Goal: Task Accomplishment & Management: Complete application form

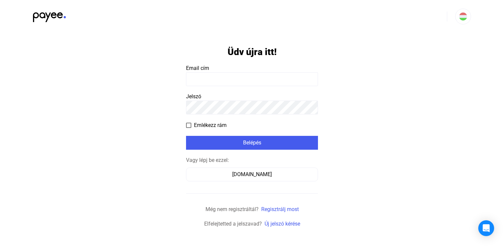
click at [205, 78] on input at bounding box center [252, 79] width 132 height 14
click at [196, 77] on input at bounding box center [252, 79] width 132 height 14
type input "**********"
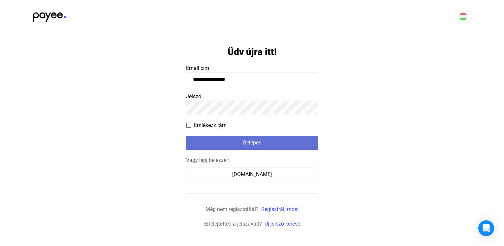
click at [239, 144] on div "Belépés" at bounding box center [252, 143] width 128 height 8
click at [239, 141] on div "Belépés" at bounding box center [252, 143] width 128 height 8
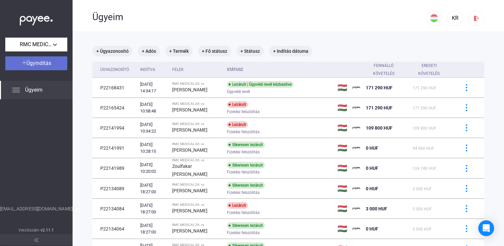
click at [41, 61] on span "Ügyindítás" at bounding box center [38, 63] width 25 height 6
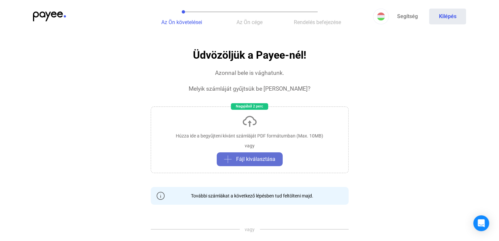
click at [256, 158] on span "Fájl kiválasztása" at bounding box center [255, 159] width 39 height 8
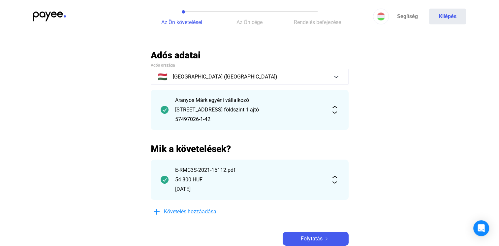
click at [335, 111] on img at bounding box center [335, 110] width 8 height 8
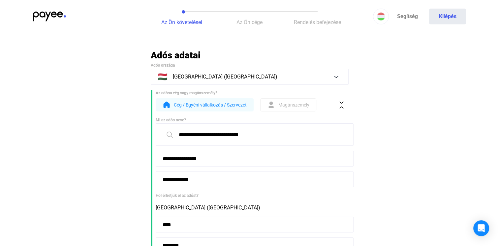
click at [286, 107] on span "Magánszemély" at bounding box center [293, 105] width 31 height 8
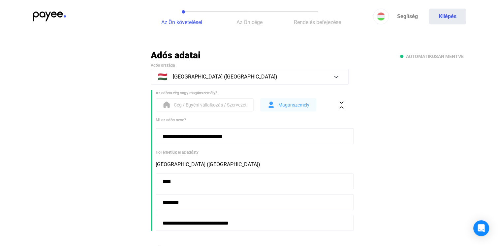
click at [286, 107] on span "Magánszemély" at bounding box center [293, 105] width 31 height 8
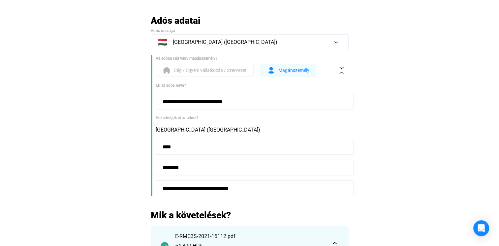
scroll to position [28, 0]
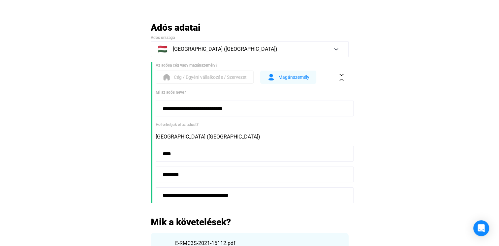
click at [247, 104] on input "**********" at bounding box center [255, 109] width 198 height 16
type input "**********"
click at [182, 156] on input "****" at bounding box center [255, 154] width 198 height 16
type input "*"
type input "****"
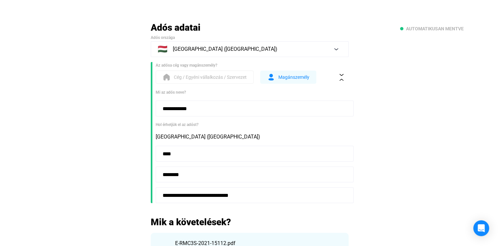
click at [262, 191] on input "**********" at bounding box center [255, 195] width 198 height 16
type input "*"
click at [209, 195] on input "**********" at bounding box center [255, 195] width 198 height 16
click at [220, 195] on input "**********" at bounding box center [255, 195] width 198 height 16
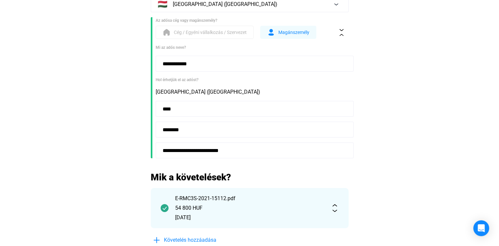
scroll to position [77, 0]
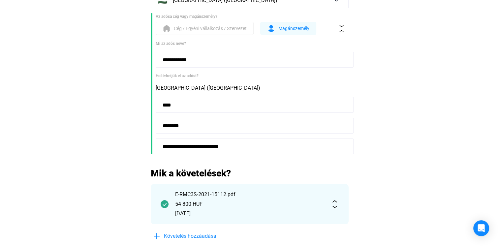
type input "**********"
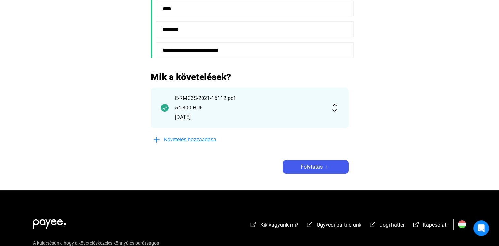
scroll to position [176, 0]
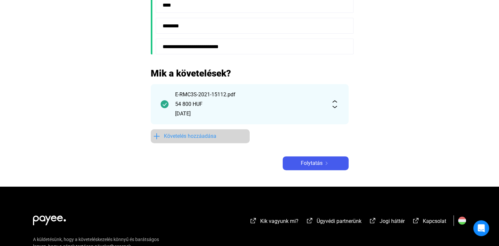
click at [184, 135] on span "Követelés hozzáadása" at bounding box center [190, 136] width 52 height 8
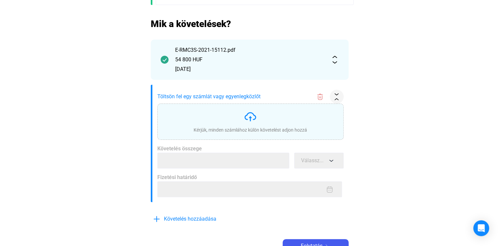
scroll to position [230, 0]
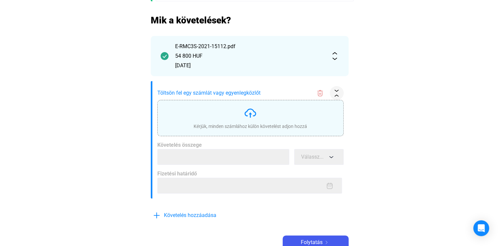
click at [249, 114] on img at bounding box center [250, 113] width 13 height 13
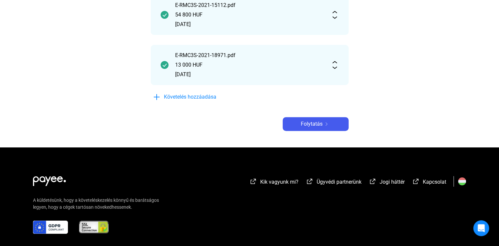
scroll to position [268, 0]
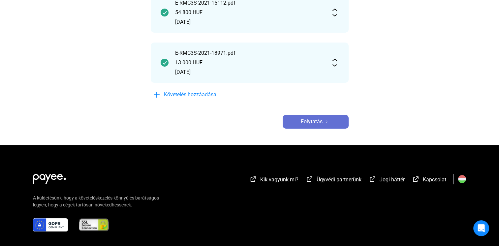
click at [306, 120] on span "Folytatás" at bounding box center [312, 122] width 22 height 8
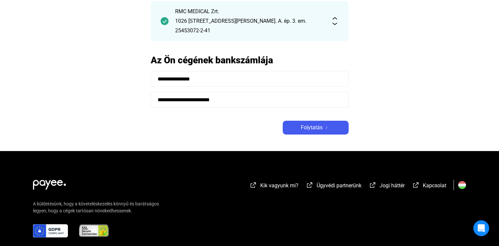
scroll to position [66, 0]
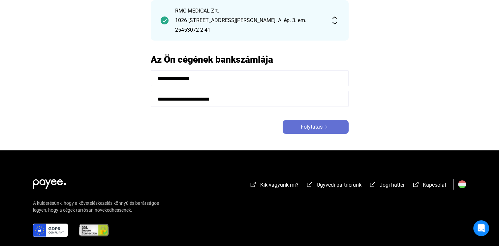
click at [312, 127] on span "Folytatás" at bounding box center [312, 127] width 22 height 8
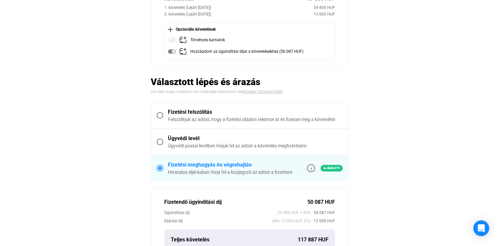
scroll to position [82, 0]
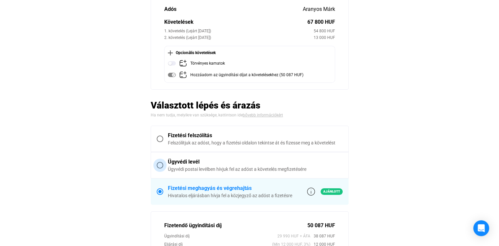
click at [163, 166] on span "Ügyvédi levél Ügyvédi postai levélben hívjuk fel az adóst a követelés megfizeté…" at bounding box center [252, 165] width 179 height 15
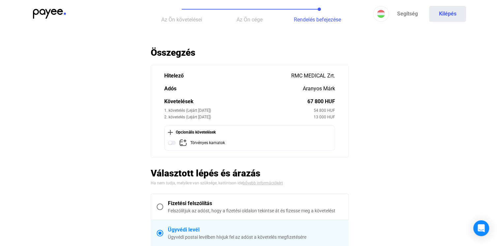
scroll to position [0, 0]
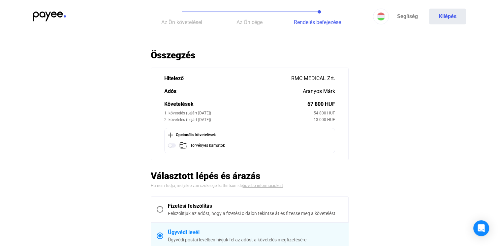
click at [317, 92] on div "Aranyos Márk" at bounding box center [319, 91] width 32 height 8
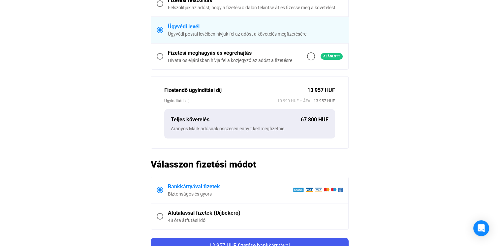
scroll to position [206, 0]
click at [158, 215] on span at bounding box center [160, 216] width 7 height 7
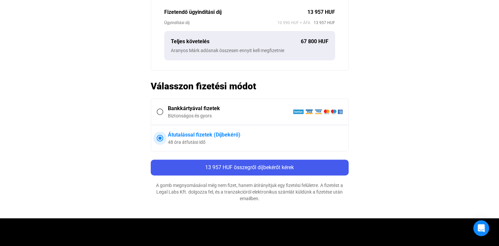
scroll to position [285, 0]
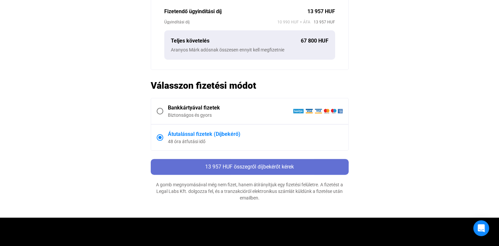
click at [248, 167] on span "13 957 HUF összegről díjbekérőt kérek" at bounding box center [249, 167] width 89 height 6
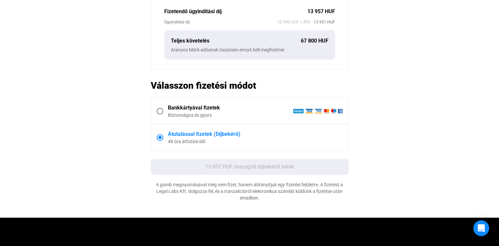
scroll to position [0, 0]
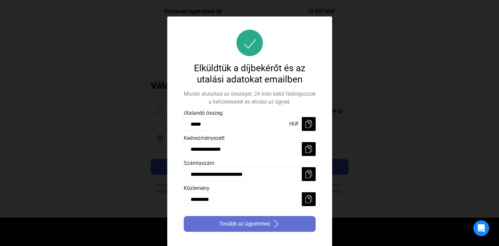
click at [239, 225] on span "Tovább az ügyeimhez" at bounding box center [244, 224] width 51 height 8
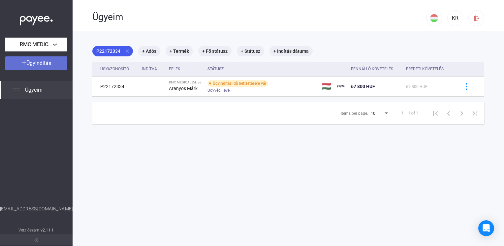
click at [41, 63] on span "Ügyindítás" at bounding box center [38, 63] width 25 height 6
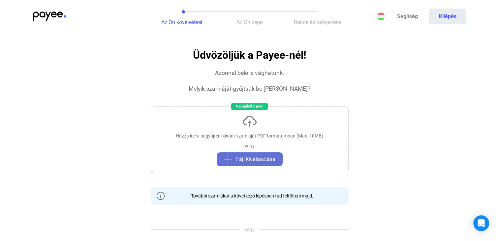
click at [249, 159] on span "Fájl kiválasztása" at bounding box center [255, 159] width 39 height 8
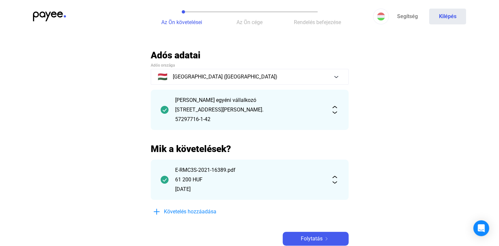
click at [334, 106] on img at bounding box center [335, 110] width 8 height 8
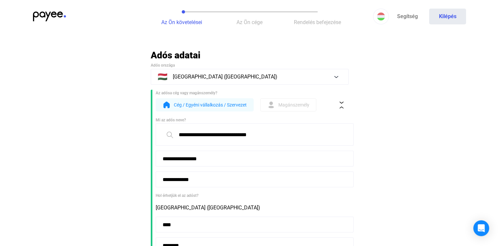
click at [282, 105] on span "Magánszemély" at bounding box center [293, 105] width 31 height 8
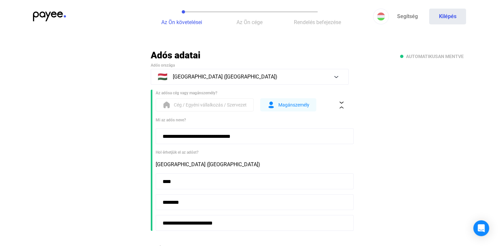
click at [243, 135] on input "**********" at bounding box center [255, 136] width 198 height 16
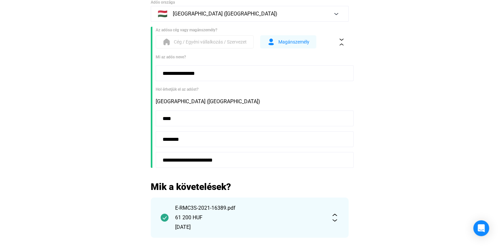
scroll to position [65, 0]
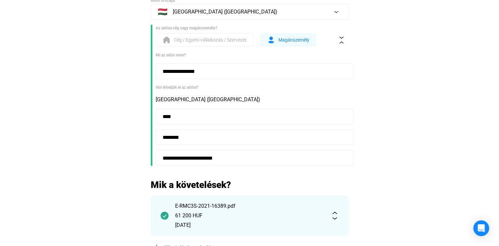
type input "**********"
click at [181, 114] on input "****" at bounding box center [255, 116] width 198 height 16
type input "*"
type input "****"
click at [187, 136] on input "********" at bounding box center [255, 137] width 198 height 16
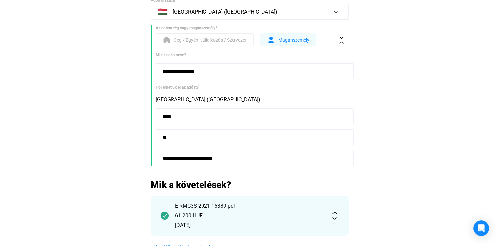
type input "*"
type input "****"
click at [241, 157] on input "**********" at bounding box center [255, 158] width 198 height 16
type input "*"
type input "**********"
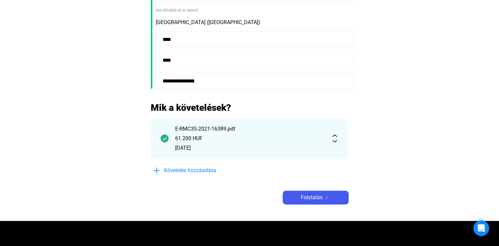
scroll to position [145, 0]
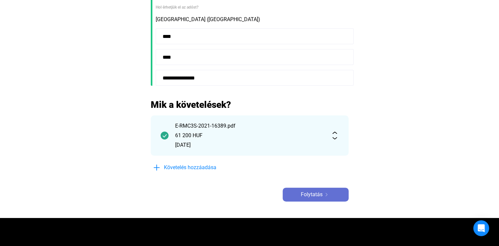
click at [313, 192] on span "Folytatás" at bounding box center [312, 195] width 22 height 8
click at [311, 197] on span "Folytatás" at bounding box center [312, 195] width 22 height 8
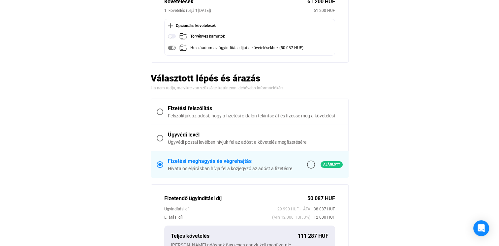
scroll to position [110, 0]
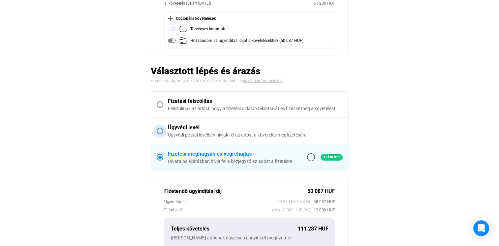
click at [161, 129] on span at bounding box center [160, 131] width 7 height 7
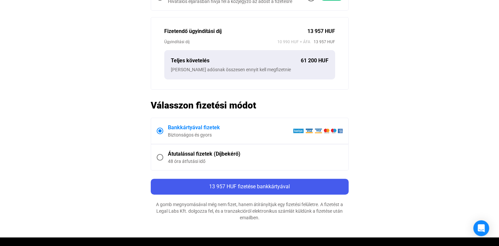
scroll to position [259, 0]
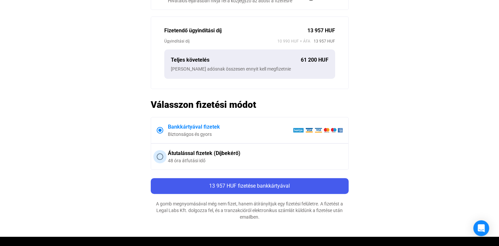
click at [158, 156] on span at bounding box center [160, 156] width 7 height 7
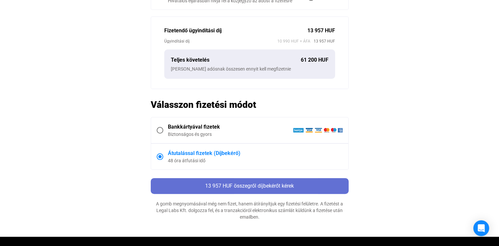
click at [251, 184] on span "13 957 HUF összegről díjbekérőt kérek" at bounding box center [249, 186] width 89 height 6
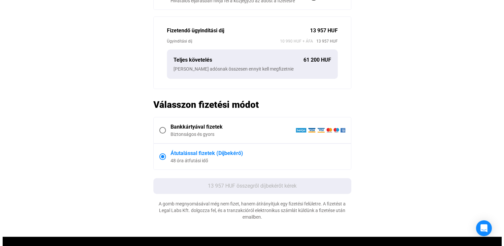
scroll to position [0, 0]
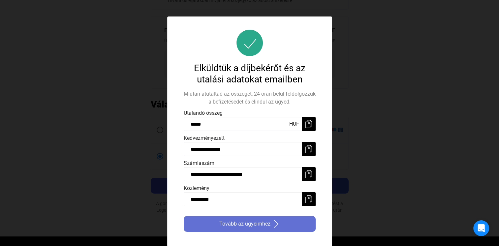
click at [241, 222] on span "Tovább az ügyeimhez" at bounding box center [244, 224] width 51 height 8
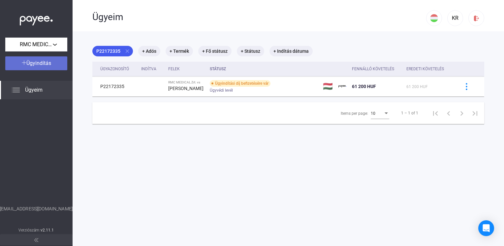
click at [44, 65] on span "Ügyindítás" at bounding box center [38, 63] width 25 height 6
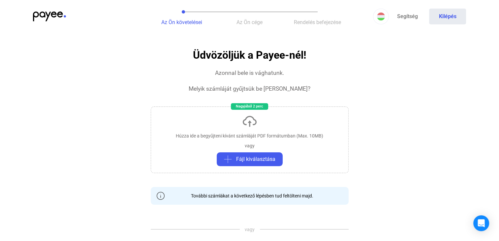
click at [185, 22] on span "Az Ön követelései" at bounding box center [181, 22] width 41 height 6
click at [446, 16] on button "Kilépés" at bounding box center [447, 17] width 37 height 16
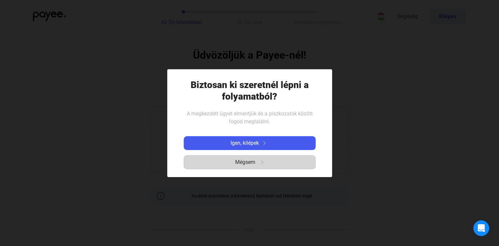
click at [247, 164] on span "Mégsem" at bounding box center [245, 162] width 20 height 8
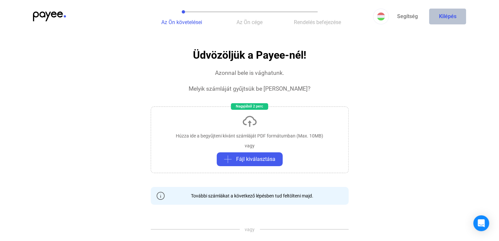
click at [448, 13] on button "Kilépés" at bounding box center [447, 17] width 37 height 16
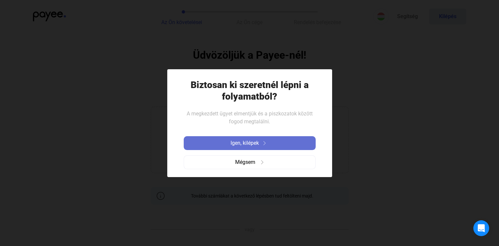
click at [248, 142] on span "Igen, kilépek" at bounding box center [245, 143] width 28 height 8
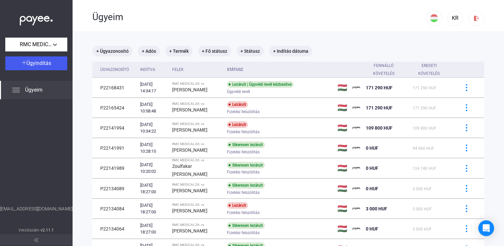
click at [36, 91] on span "Ügyeim" at bounding box center [33, 90] width 17 height 8
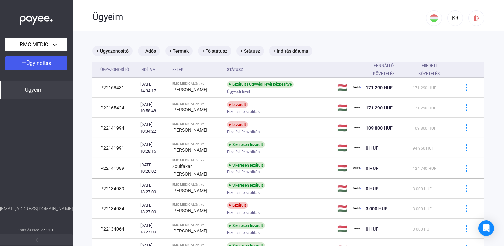
click at [35, 88] on span "Ügyeim" at bounding box center [33, 90] width 17 height 8
click at [17, 89] on img at bounding box center [16, 90] width 8 height 8
drag, startPoint x: 17, startPoint y: 89, endPoint x: 29, endPoint y: 86, distance: 13.0
click at [29, 86] on div "Ügyeim" at bounding box center [36, 90] width 73 height 18
click at [149, 49] on mat-chip "+ Adós" at bounding box center [149, 51] width 22 height 11
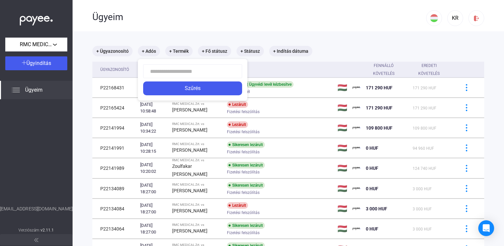
click at [109, 53] on div at bounding box center [252, 123] width 504 height 246
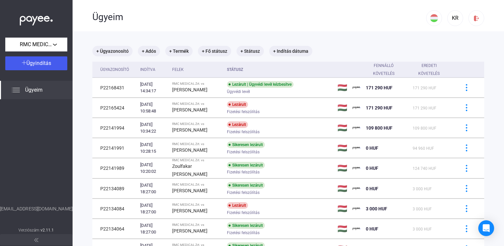
click at [33, 87] on span "Ügyeim" at bounding box center [33, 90] width 17 height 8
drag, startPoint x: 33, startPoint y: 87, endPoint x: 56, endPoint y: 43, distance: 50.5
click at [56, 43] on div "RMC MEDICAL Zrt. Ügyindítás Ügyeim hello@payee.tech Verziószám: v2.11.1" at bounding box center [36, 123] width 73 height 246
click at [56, 43] on div "RMC MEDICAL Zrt." at bounding box center [36, 45] width 58 height 8
click at [35, 60] on span "RMC MEDICAL Zrt." at bounding box center [30, 59] width 39 height 8
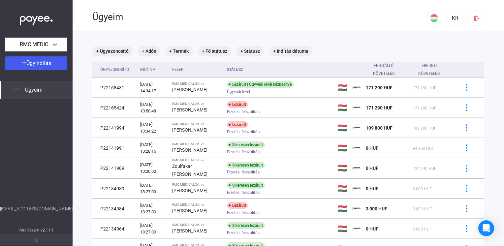
click at [35, 93] on span "Ügyeim" at bounding box center [33, 90] width 17 height 8
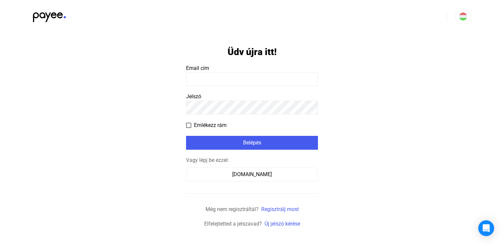
click at [200, 83] on input at bounding box center [252, 79] width 132 height 14
type input "**********"
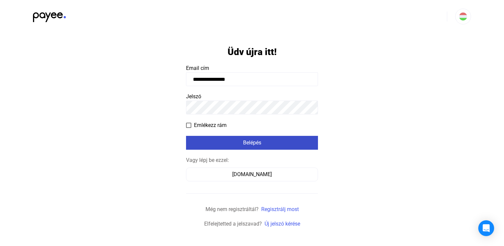
click at [239, 140] on div "Belépés" at bounding box center [252, 143] width 128 height 8
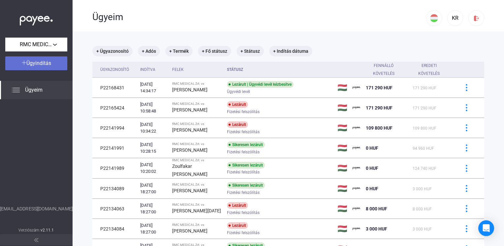
click at [44, 64] on span "Ügyindítás" at bounding box center [38, 63] width 25 height 6
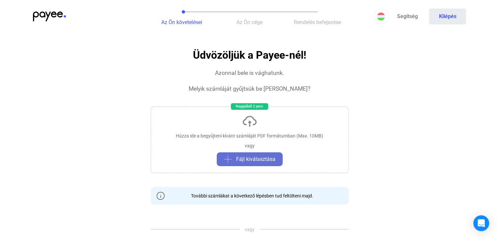
click at [250, 158] on span "Fájl kiválasztása" at bounding box center [255, 159] width 39 height 8
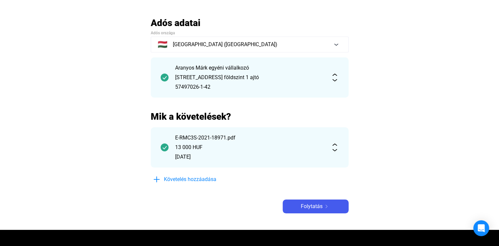
scroll to position [33, 0]
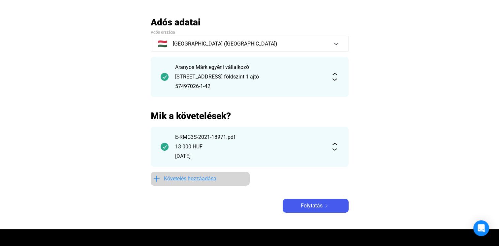
click at [171, 180] on span "Követelés hozzáadása" at bounding box center [190, 179] width 52 height 8
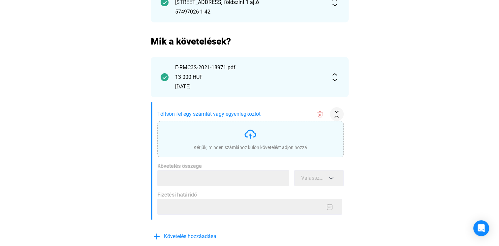
scroll to position [111, 0]
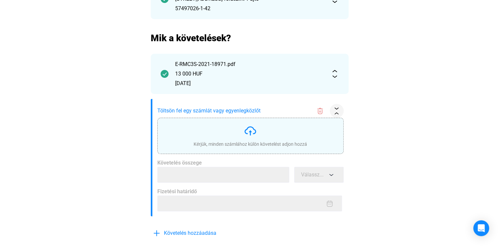
click at [250, 130] on img at bounding box center [250, 130] width 13 height 13
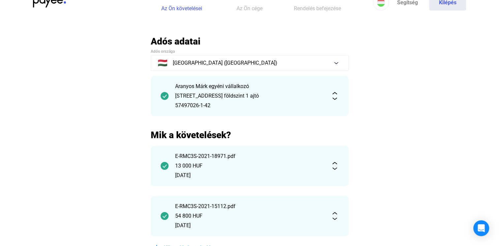
scroll to position [0, 0]
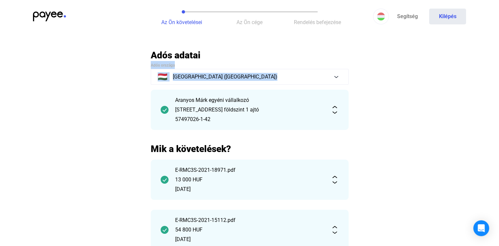
drag, startPoint x: 489, startPoint y: 53, endPoint x: 489, endPoint y: 73, distance: 20.1
click at [489, 73] on main "Automatikusan mentve Adós adatai Adós országa 🇭🇺 [GEOGRAPHIC_DATA] ([GEOGRAPHIC…" at bounding box center [249, 180] width 499 height 263
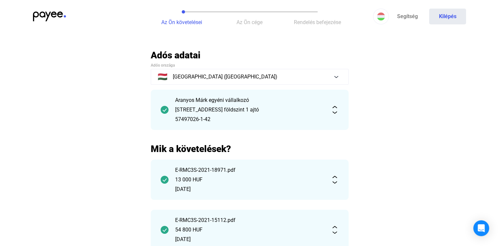
drag, startPoint x: 489, startPoint y: 73, endPoint x: 452, endPoint y: 78, distance: 36.9
click at [452, 78] on main "Automatikusan mentve Adós adatai Adós országa 🇭🇺 [GEOGRAPHIC_DATA] ([GEOGRAPHIC…" at bounding box center [249, 180] width 499 height 263
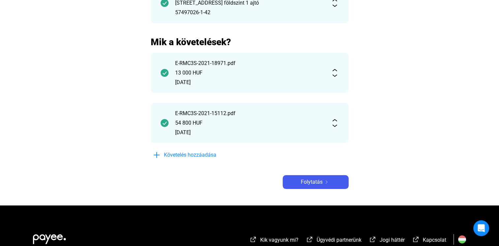
scroll to position [108, 0]
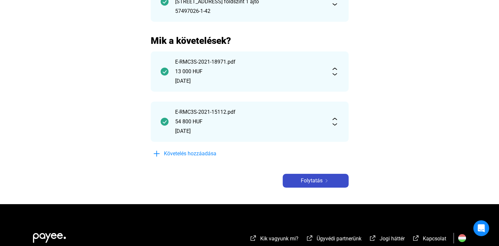
click at [313, 182] on span "Folytatás" at bounding box center [312, 181] width 22 height 8
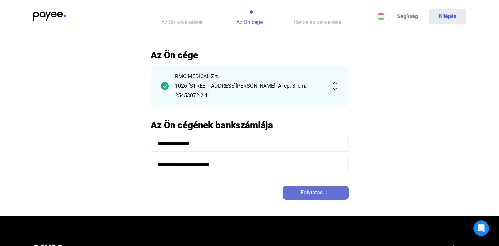
click at [316, 193] on span "Folytatás" at bounding box center [312, 193] width 22 height 8
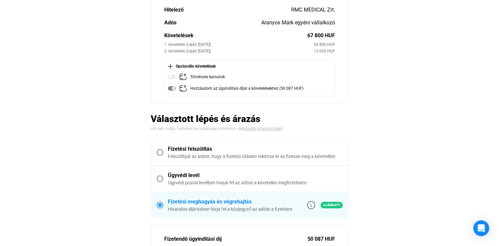
scroll to position [70, 0]
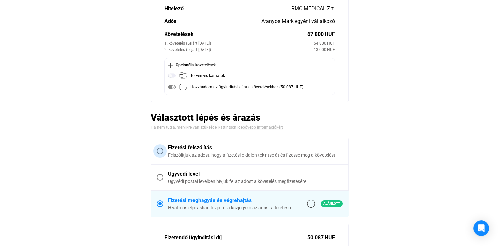
click at [158, 151] on span at bounding box center [160, 151] width 7 height 7
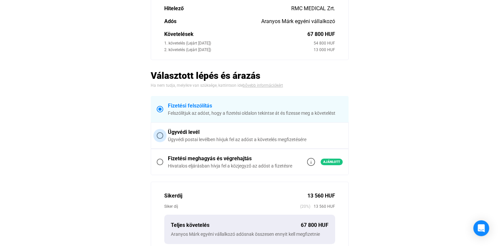
click at [160, 135] on span at bounding box center [160, 135] width 7 height 7
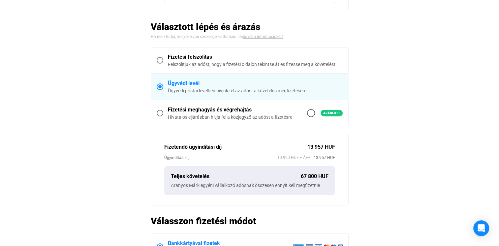
scroll to position [148, 0]
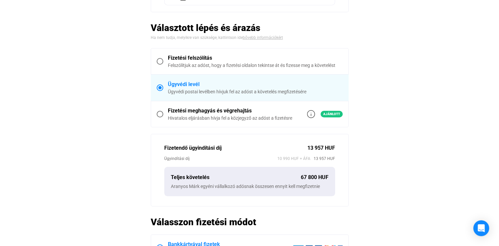
click at [159, 113] on span at bounding box center [160, 114] width 7 height 7
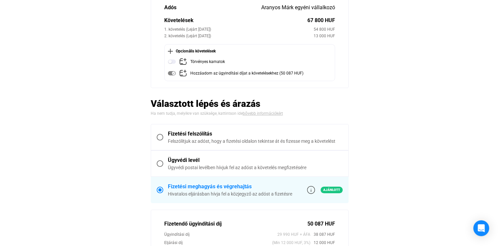
scroll to position [89, 0]
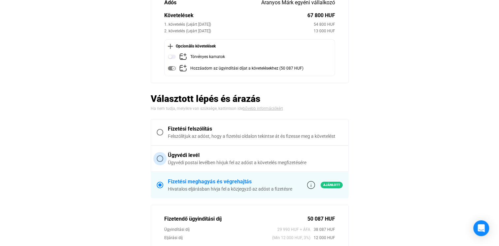
click at [163, 156] on span "Ügyvédi levél Ügyvédi postai levélben hívjuk fel az adóst a követelés megfizeté…" at bounding box center [252, 158] width 179 height 15
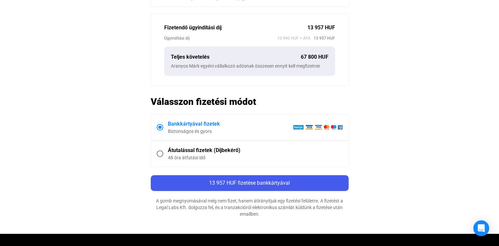
scroll to position [269, 0]
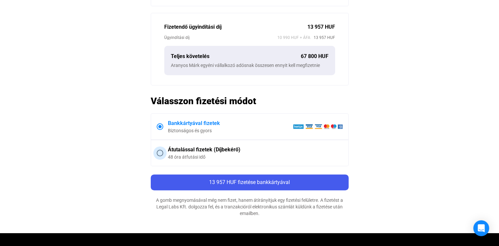
click at [159, 151] on span at bounding box center [160, 153] width 7 height 7
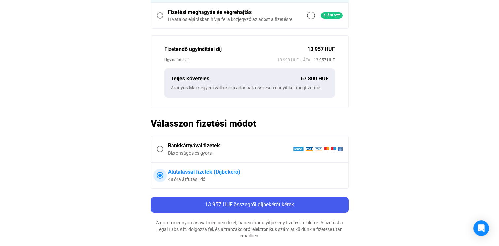
scroll to position [249, 0]
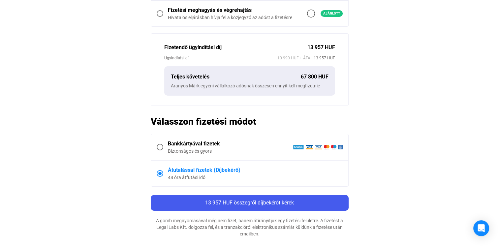
click at [498, 147] on main "Automatikusan mentve Összegzés Hitelező RMC MEDICAL Zrt. [PERSON_NAME] Márk egy…" at bounding box center [249, 27] width 499 height 453
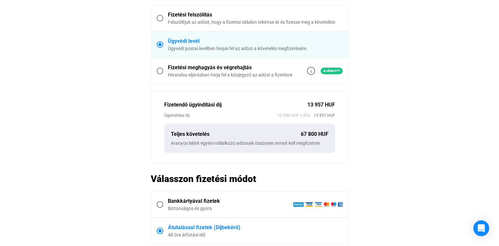
scroll to position [208, 0]
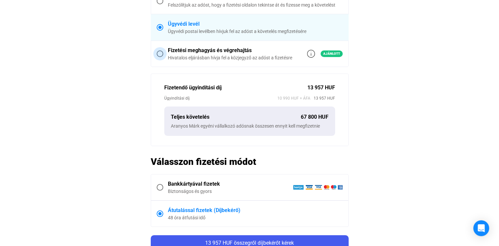
click at [161, 53] on span at bounding box center [160, 53] width 7 height 7
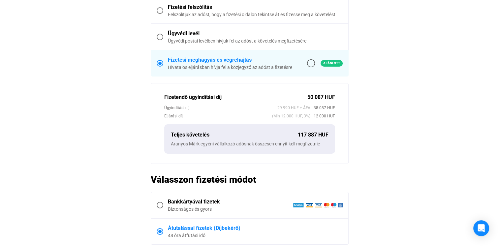
scroll to position [202, 0]
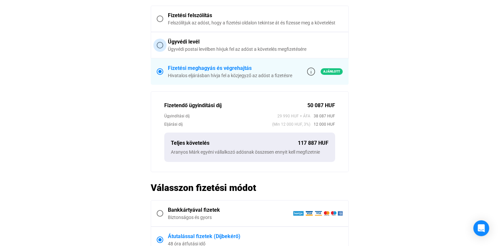
click at [160, 46] on span at bounding box center [160, 45] width 7 height 7
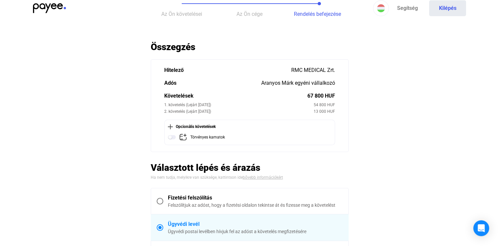
scroll to position [0, 0]
